Goal: Information Seeking & Learning: Learn about a topic

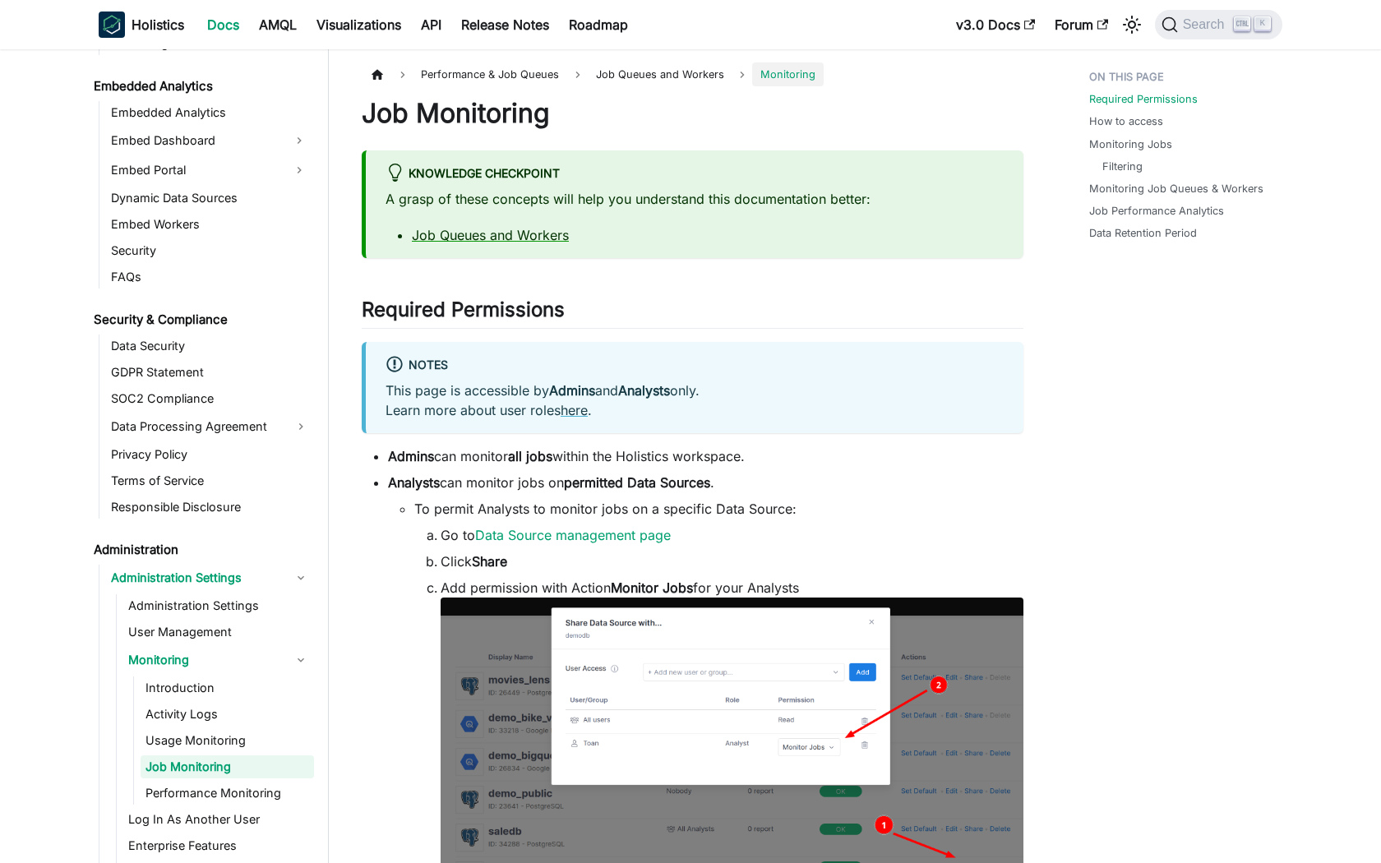
scroll to position [1900, 0]
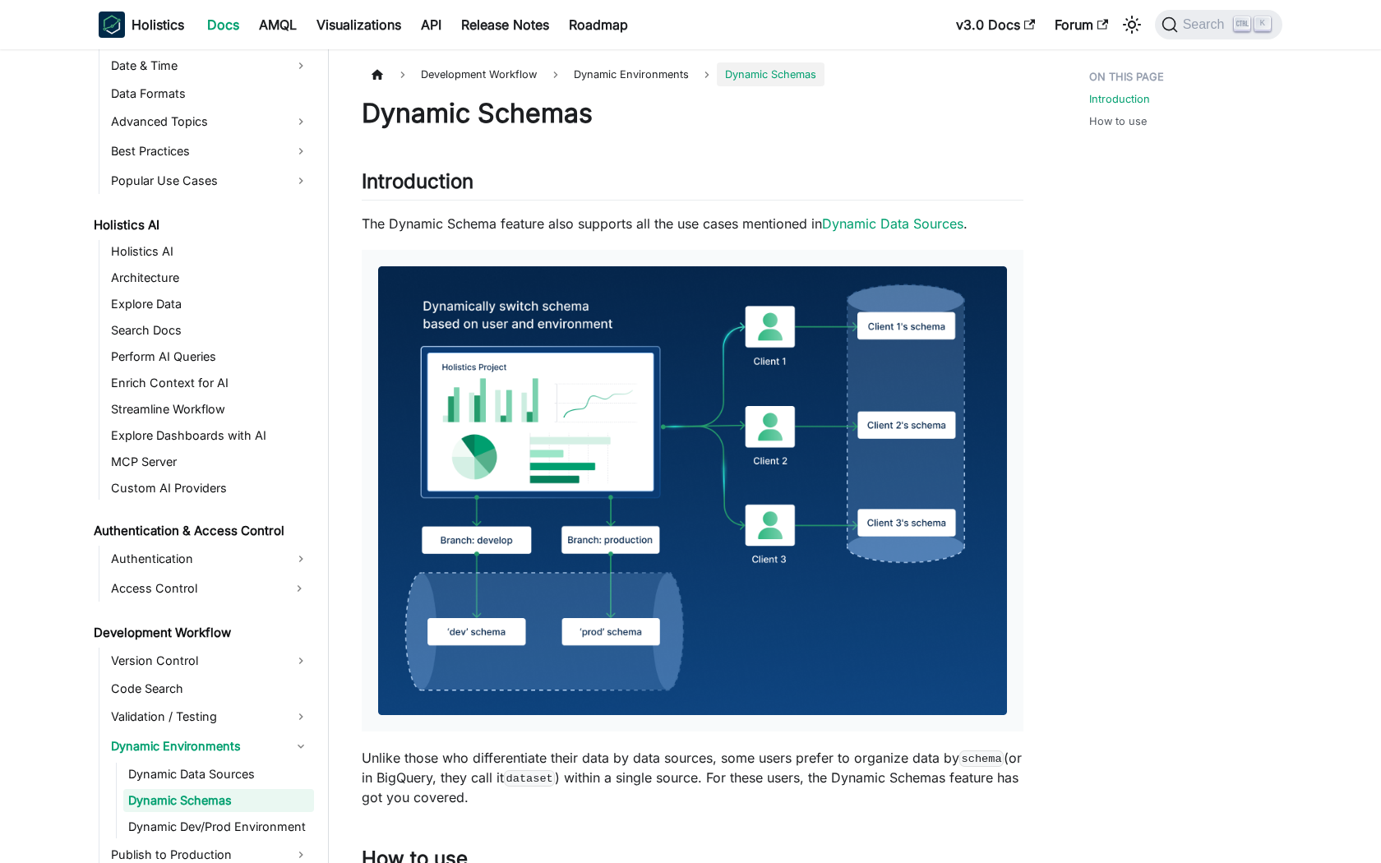
scroll to position [795, 0]
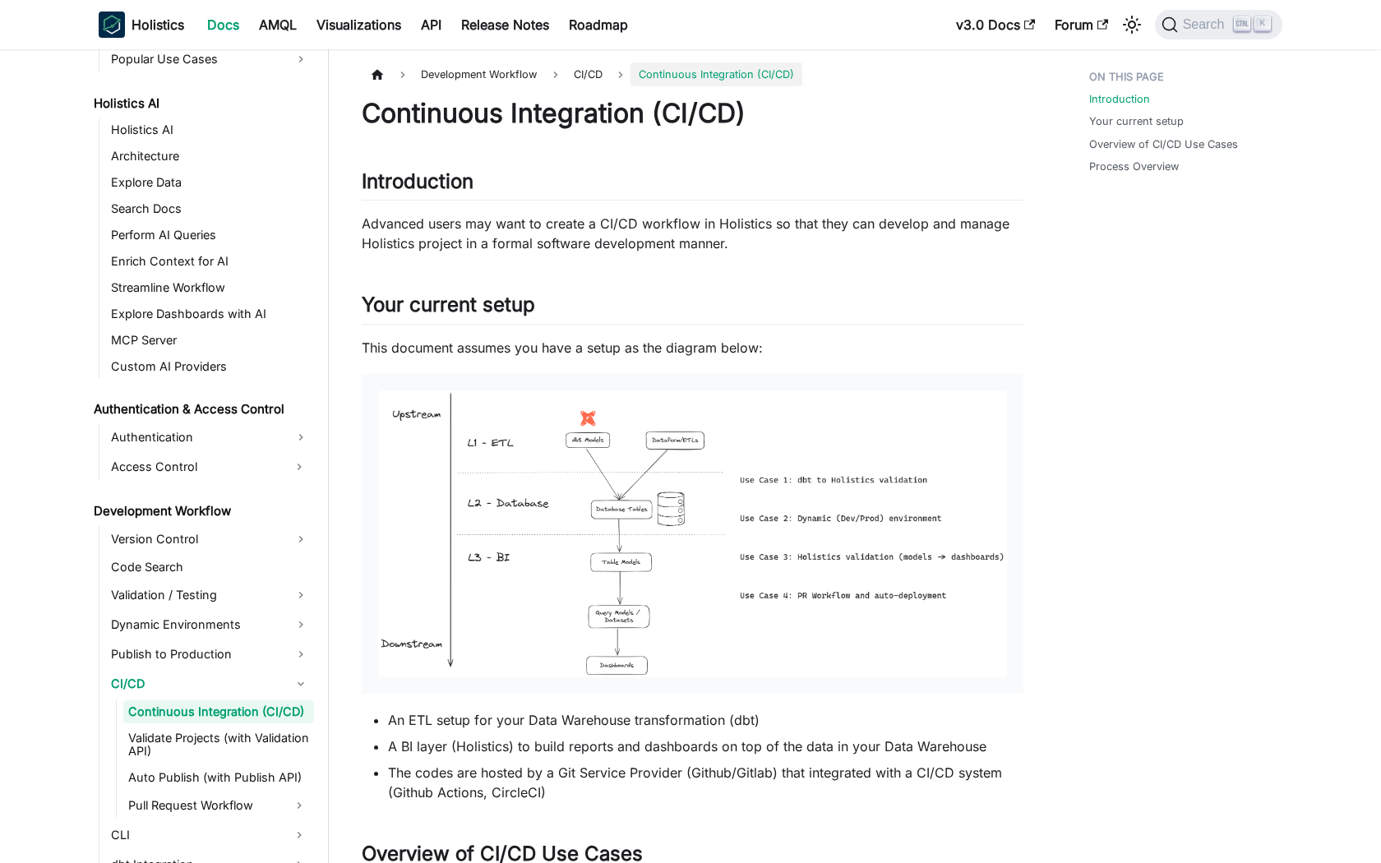
scroll to position [828, 0]
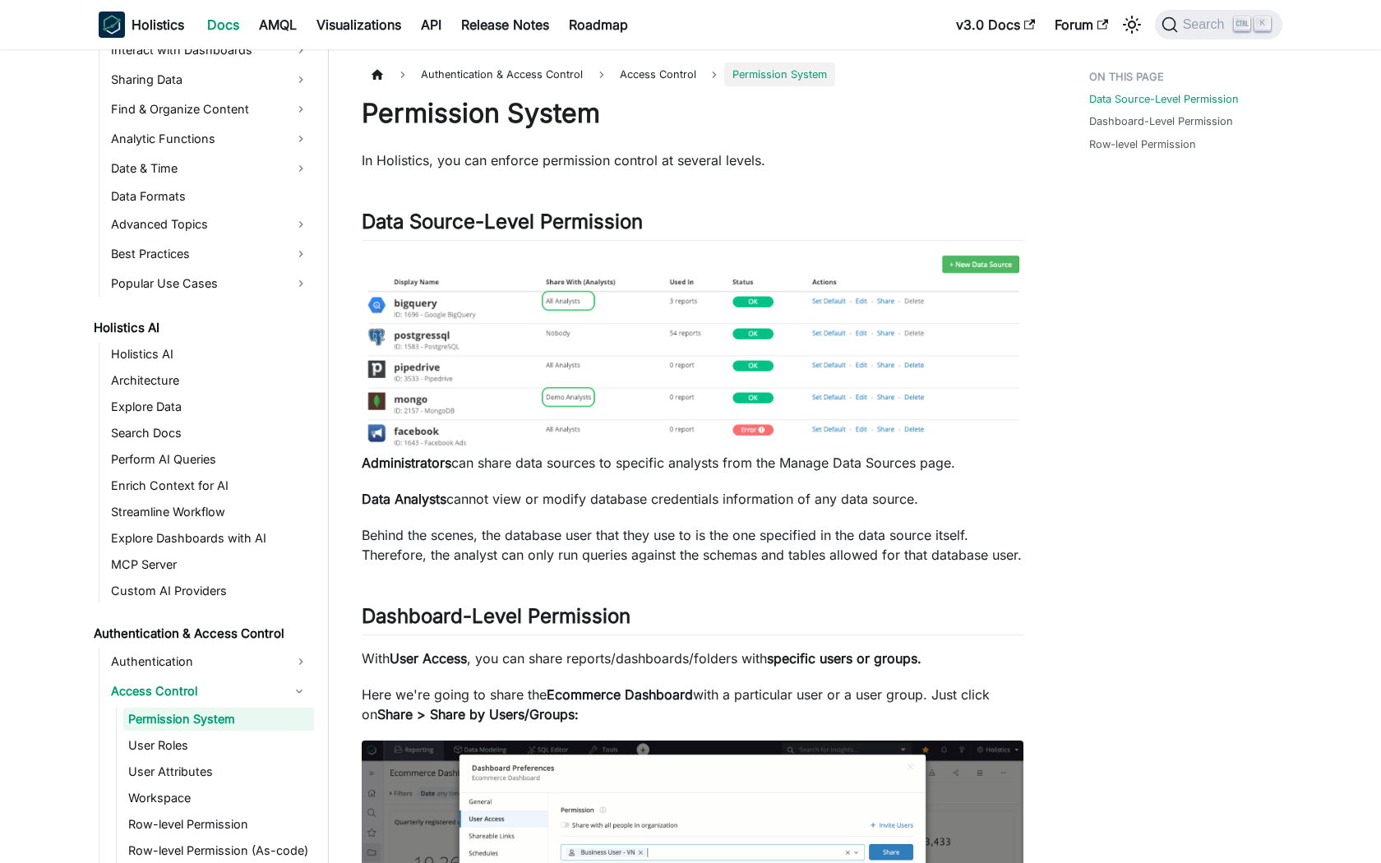
scroll to position [611, 0]
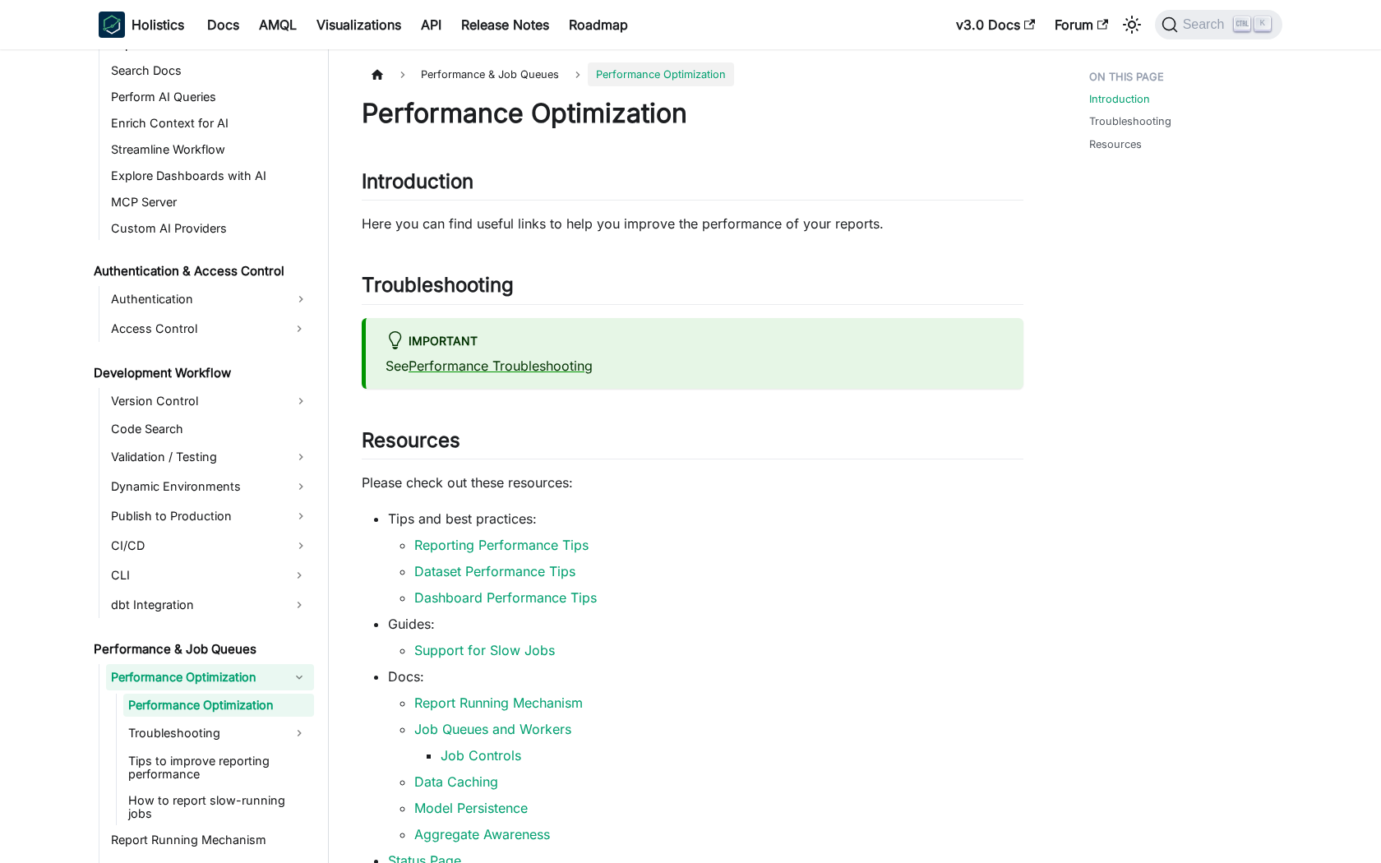
scroll to position [960, 0]
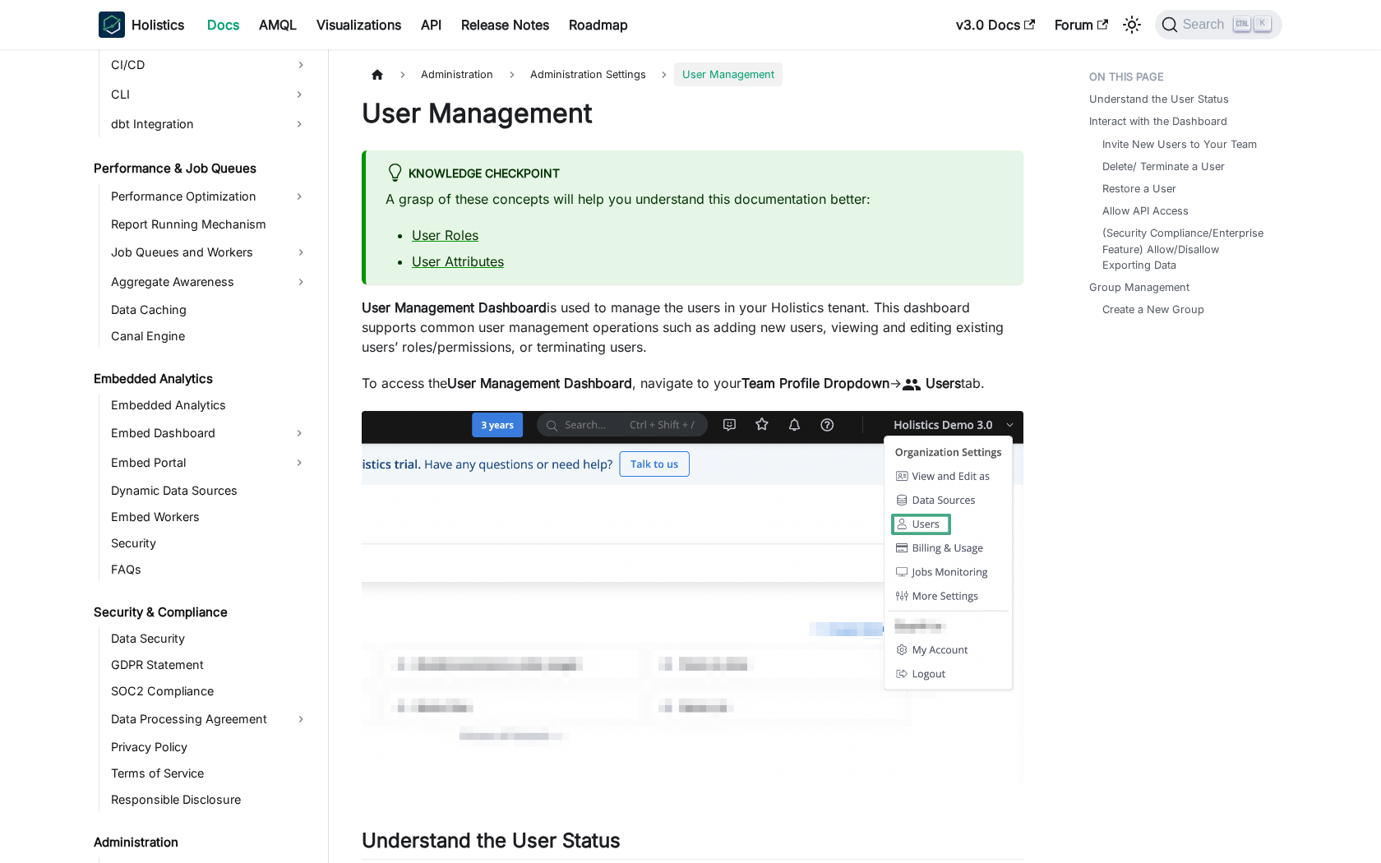
scroll to position [1660, 0]
